Goal: Transaction & Acquisition: Purchase product/service

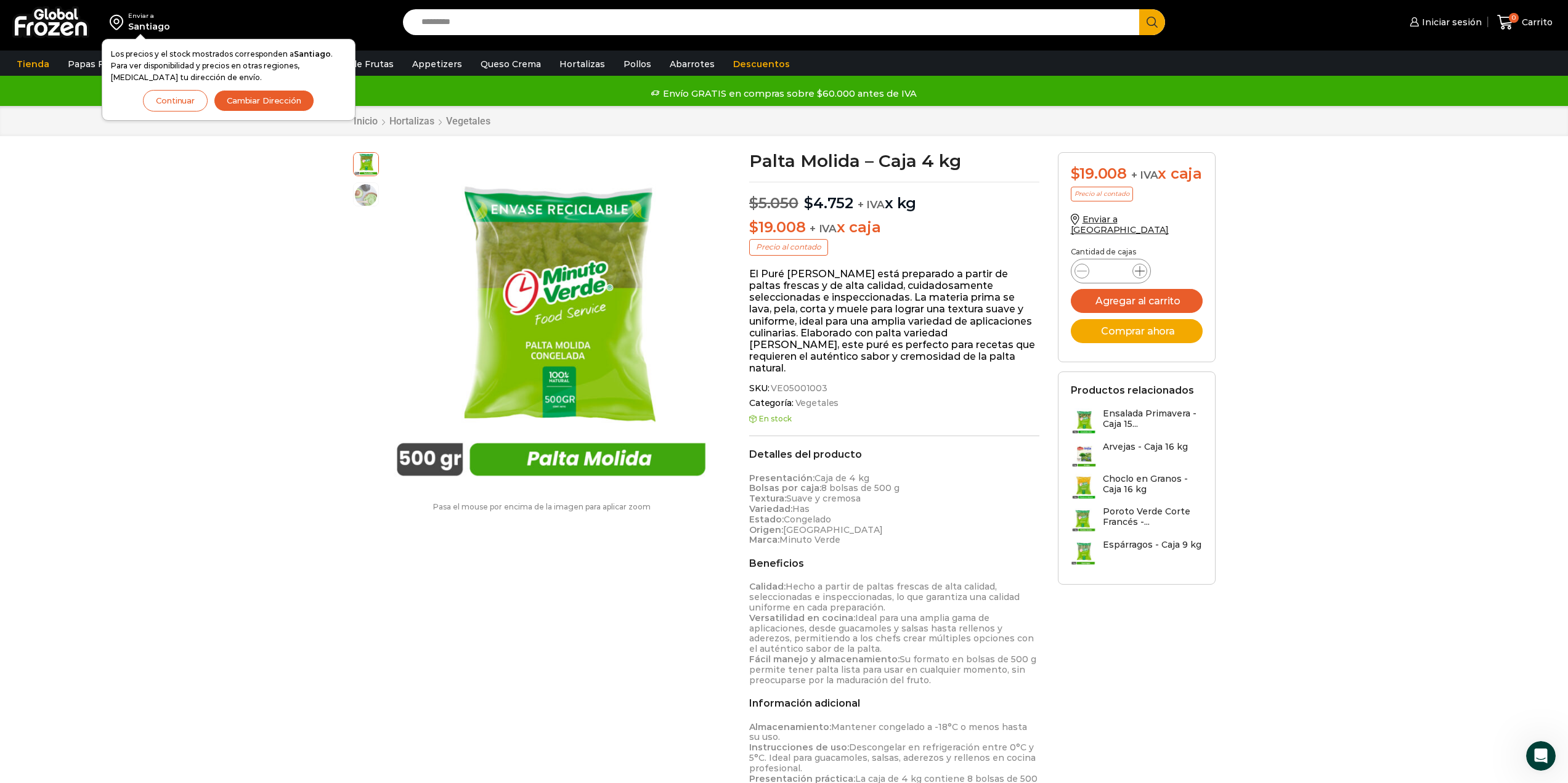
click at [1146, 277] on span at bounding box center [1140, 271] width 14 height 14
type input "*"
click at [1146, 277] on span at bounding box center [1140, 271] width 14 height 14
click at [1141, 276] on icon at bounding box center [1140, 271] width 10 height 10
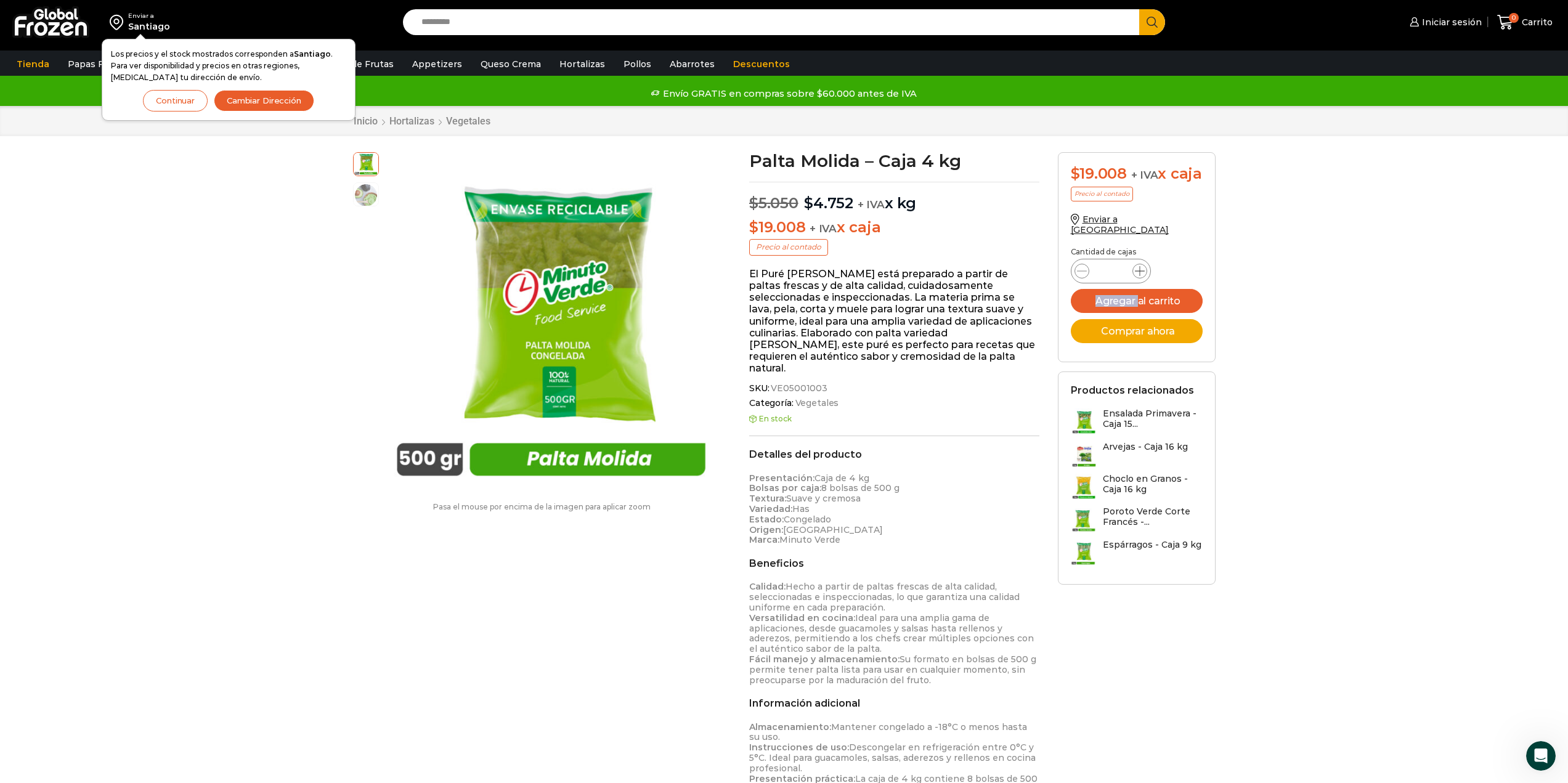
click at [1141, 276] on icon at bounding box center [1140, 271] width 10 height 10
click at [1199, 270] on div "Palta Molida - Caja 4 kg cantidad *" at bounding box center [1137, 270] width 132 height 23
click at [1141, 274] on icon at bounding box center [1140, 271] width 10 height 10
click at [1187, 268] on div "Palta Molida - Caja 4 kg cantidad *" at bounding box center [1137, 270] width 132 height 23
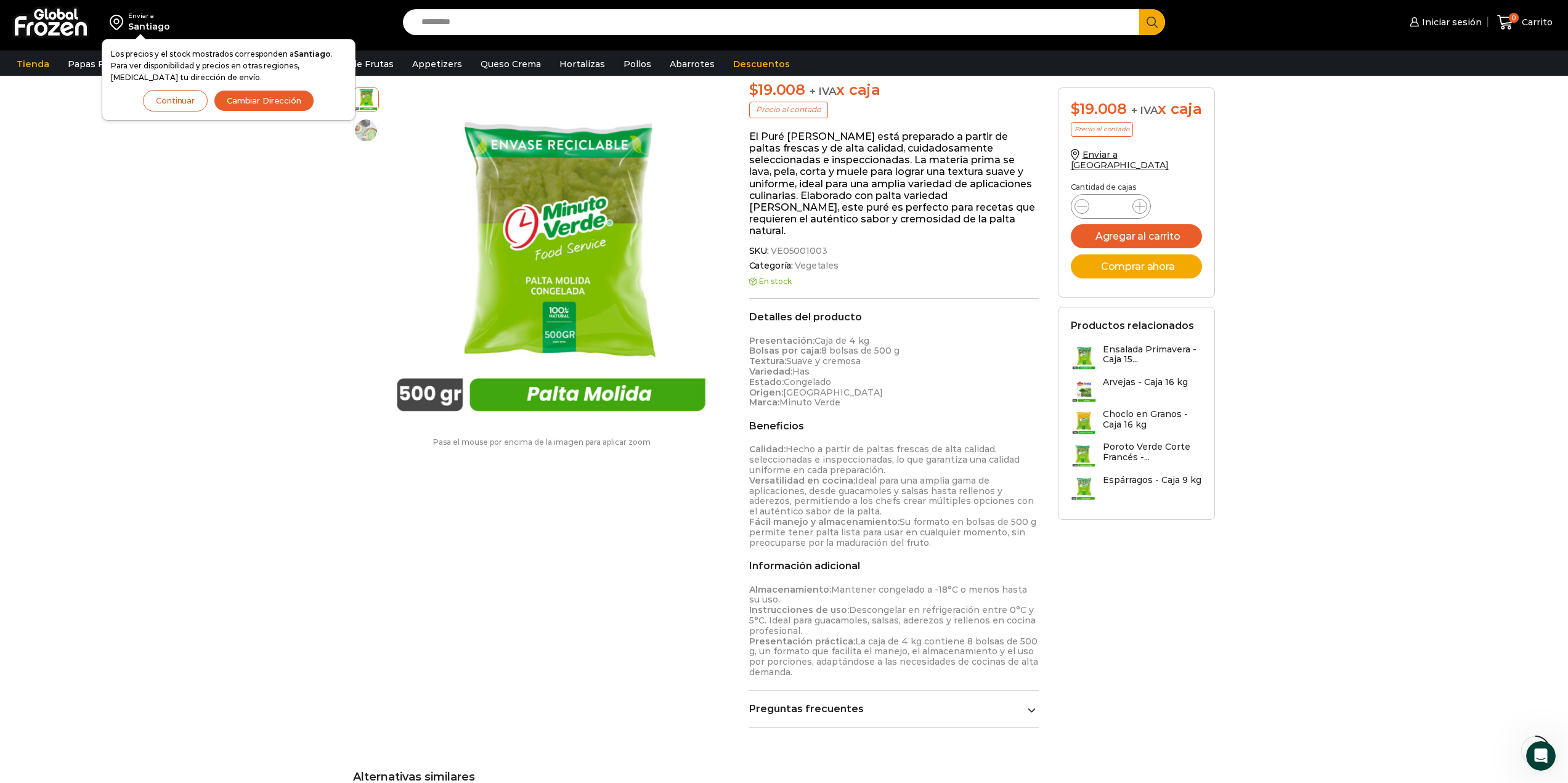
scroll to position [247, 0]
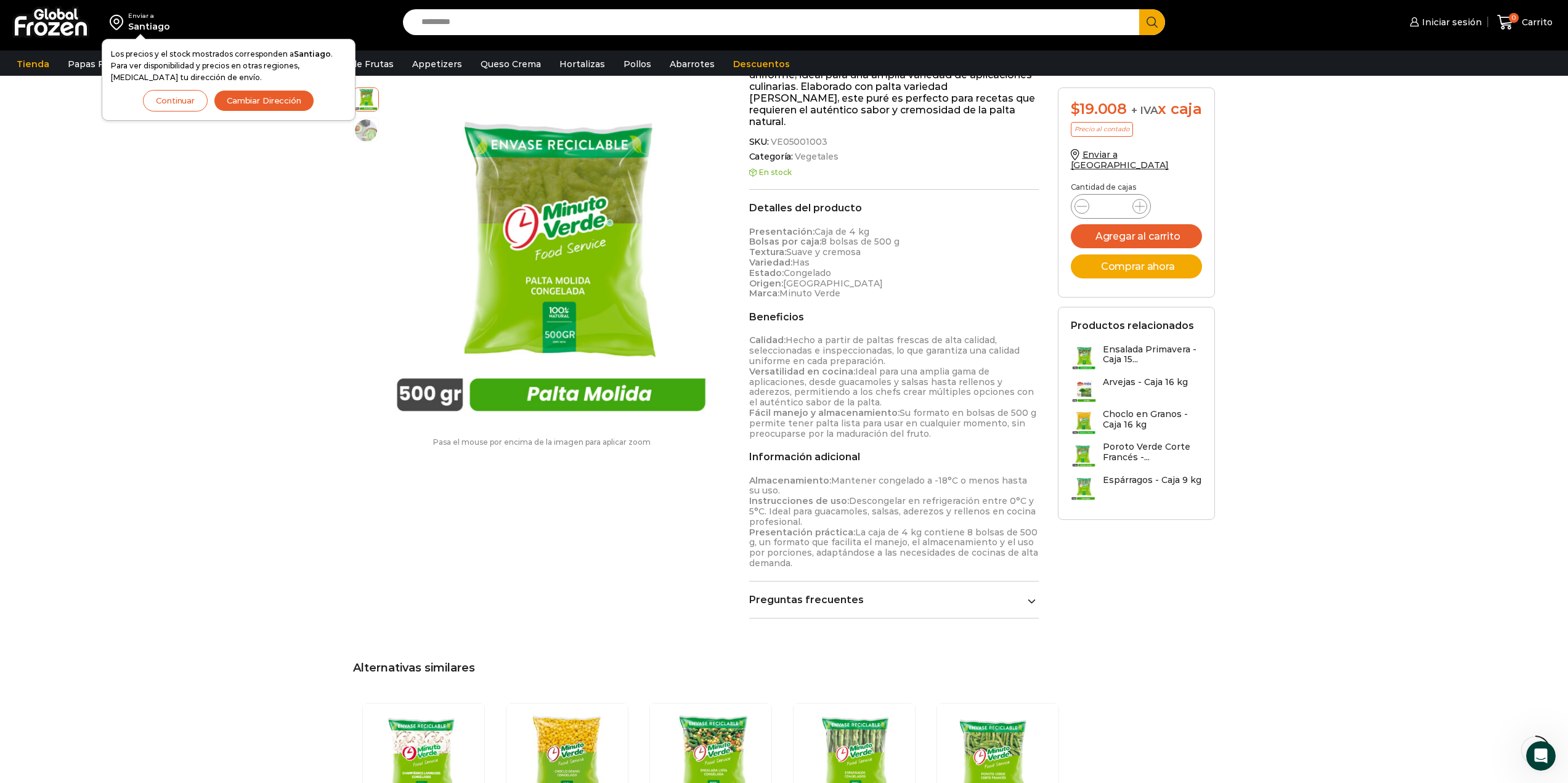
click at [1025, 594] on link "Preguntas frecuentes" at bounding box center [894, 600] width 291 height 12
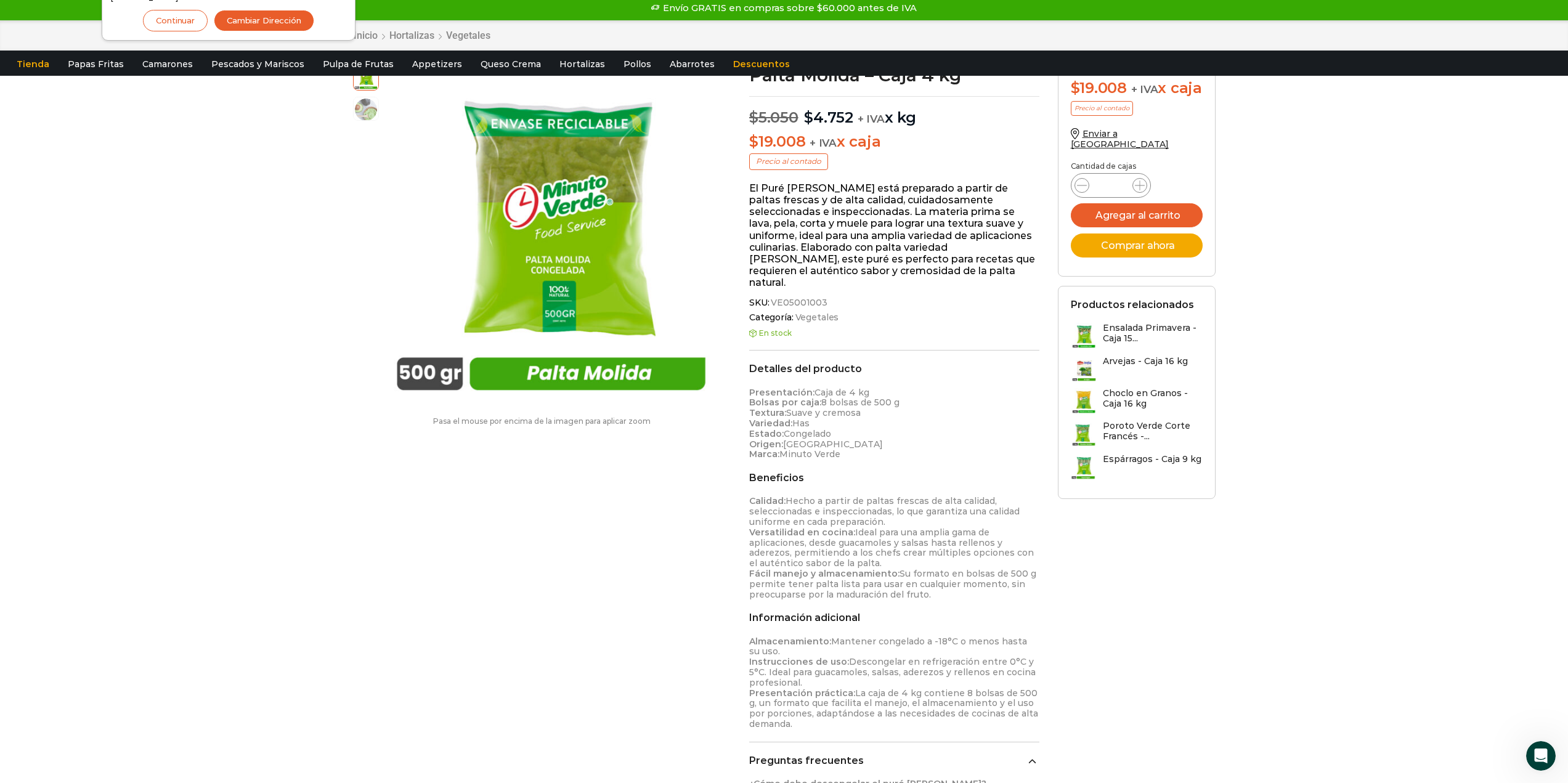
scroll to position [0, 0]
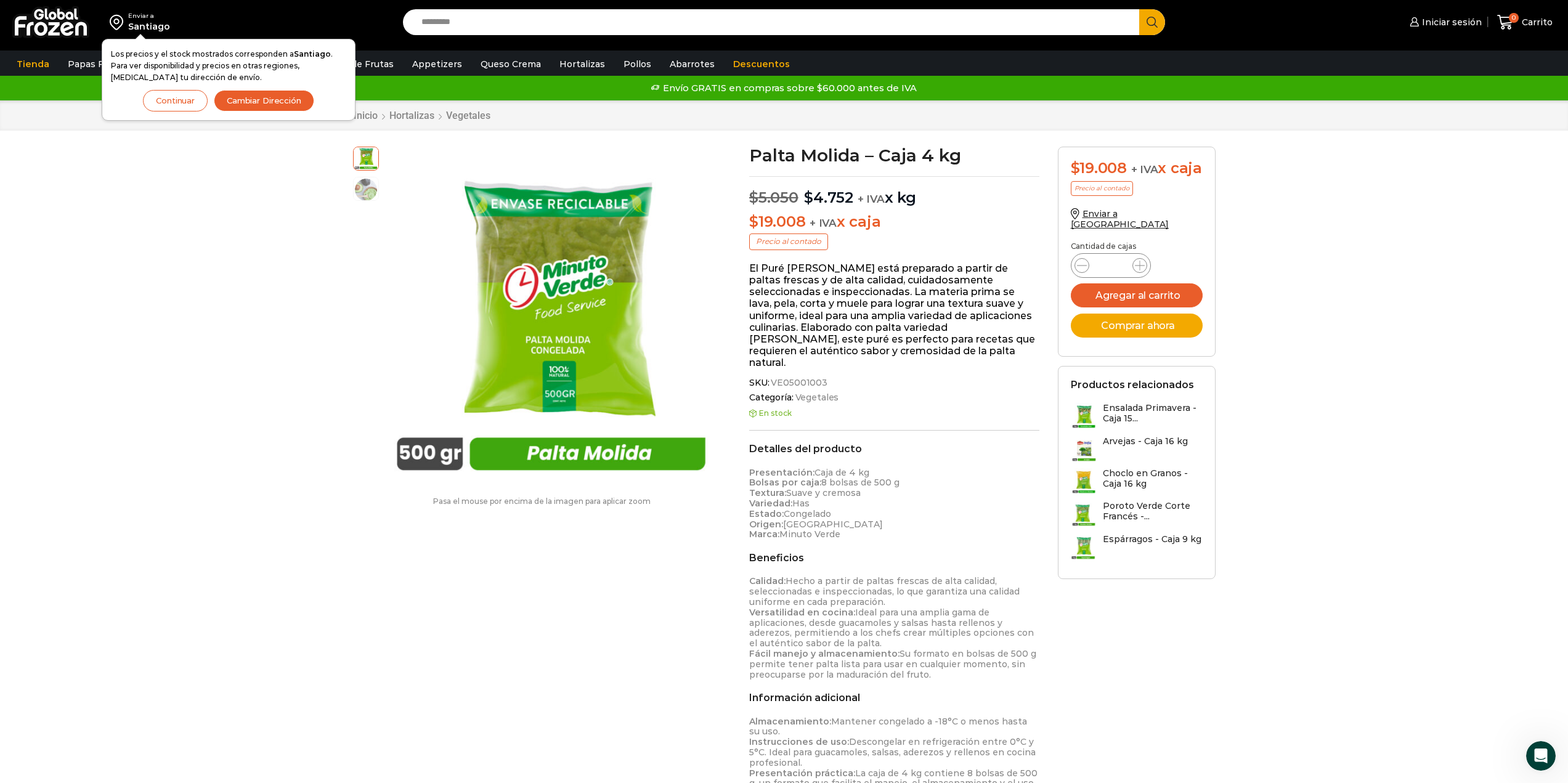
drag, startPoint x: 1331, startPoint y: 330, endPoint x: 1278, endPoint y: 164, distance: 174.3
